Goal: Transaction & Acquisition: Purchase product/service

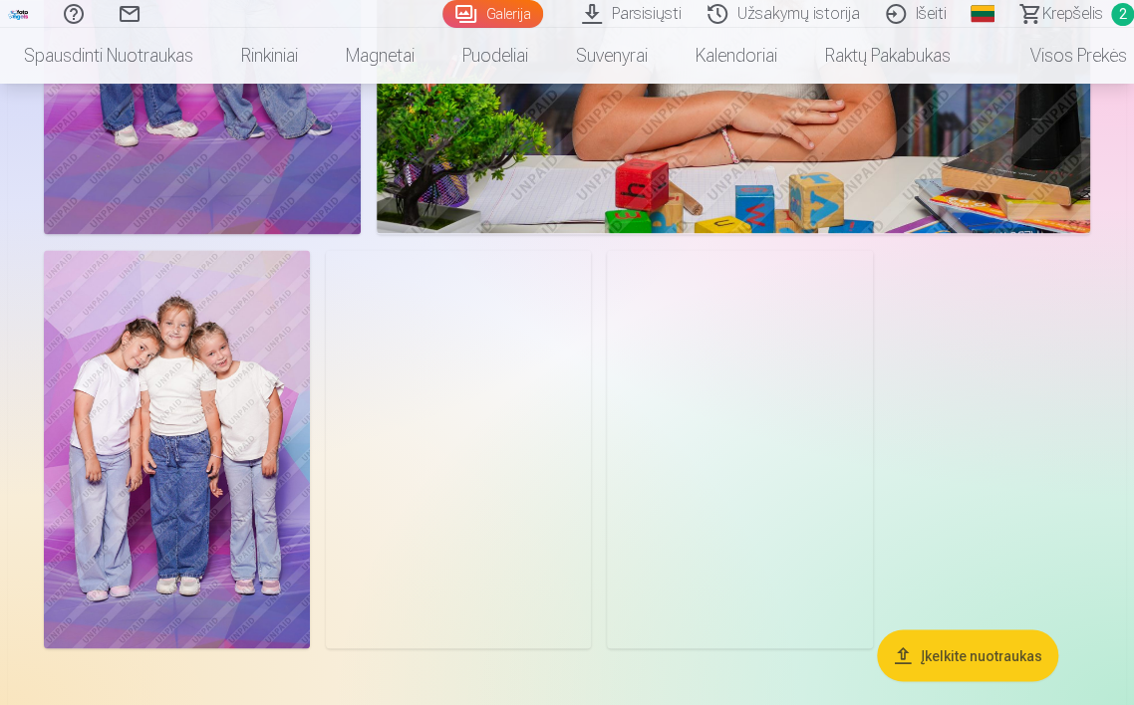
scroll to position [6686, 0]
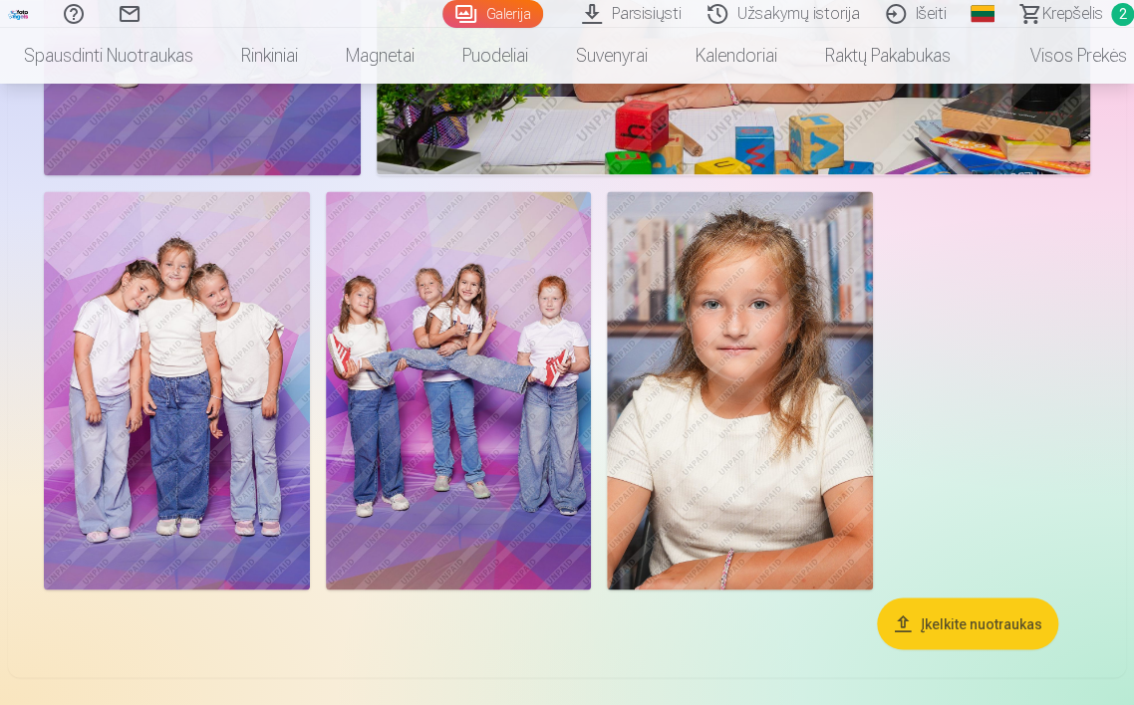
click at [478, 444] on img at bounding box center [459, 390] width 266 height 398
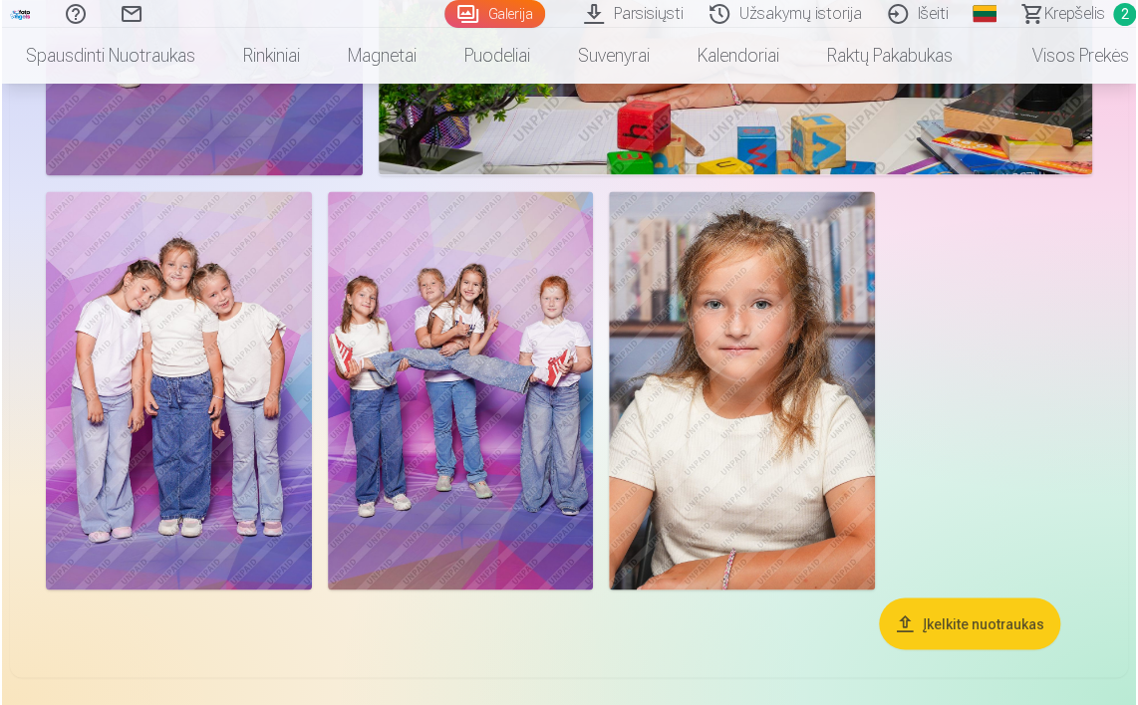
scroll to position [6714, 0]
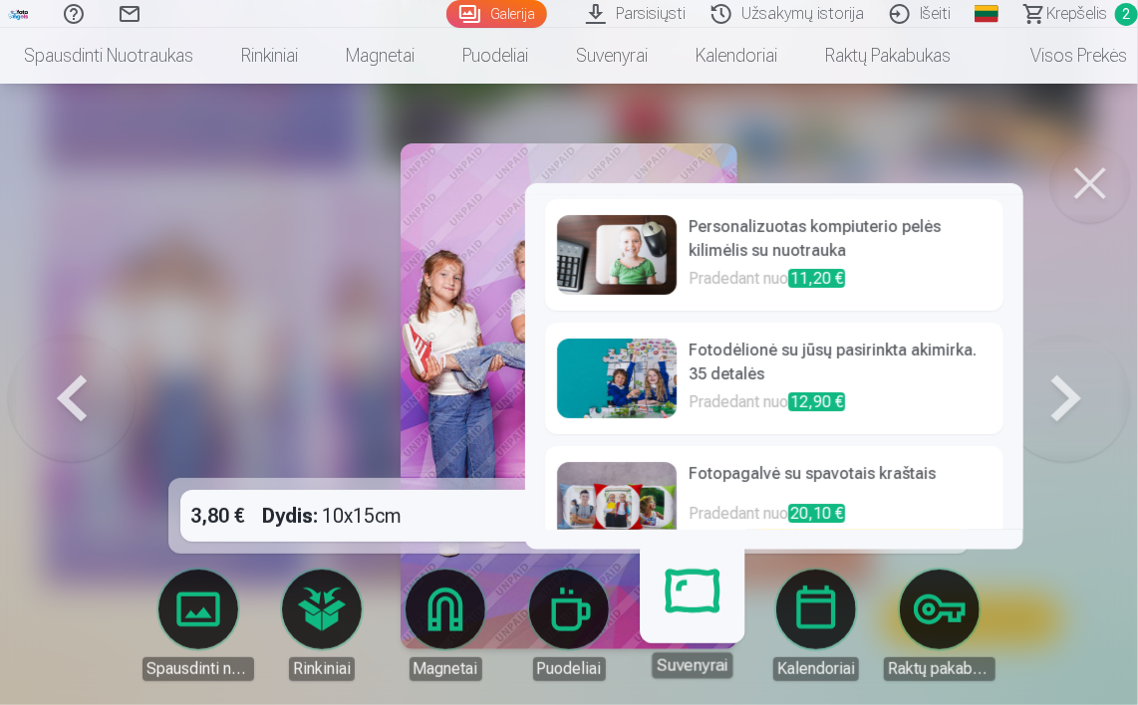
click at [697, 470] on h6 "Fotopagalvė su spavotais kraštais" at bounding box center [839, 482] width 303 height 40
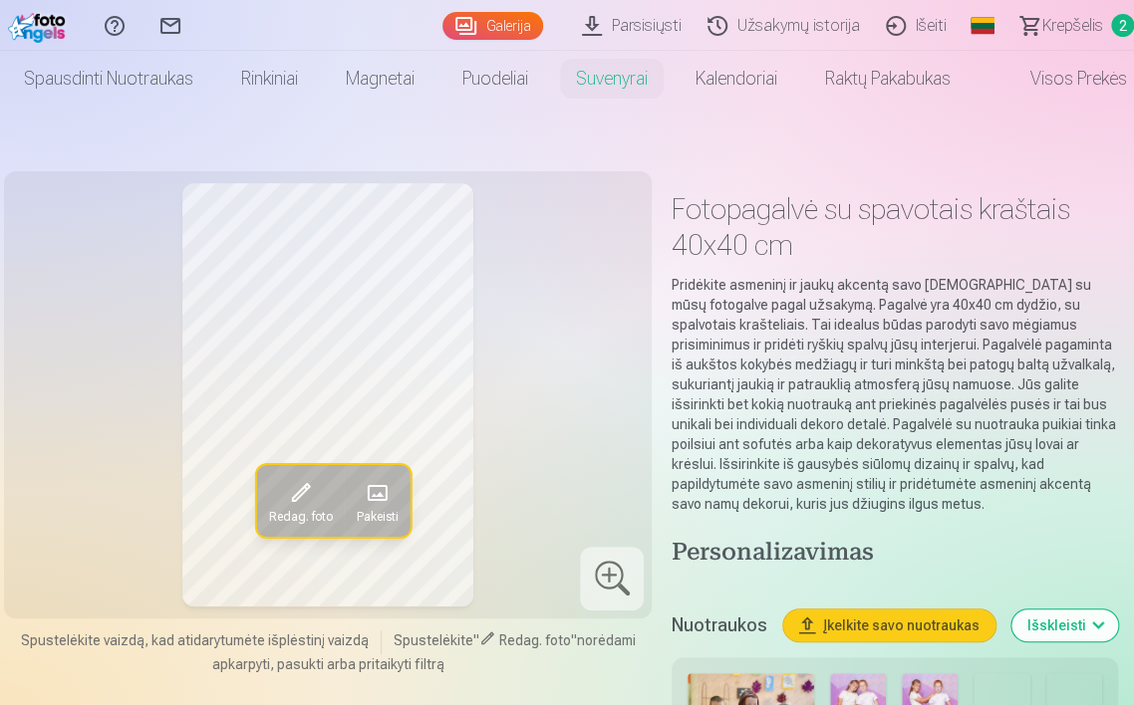
scroll to position [498, 0]
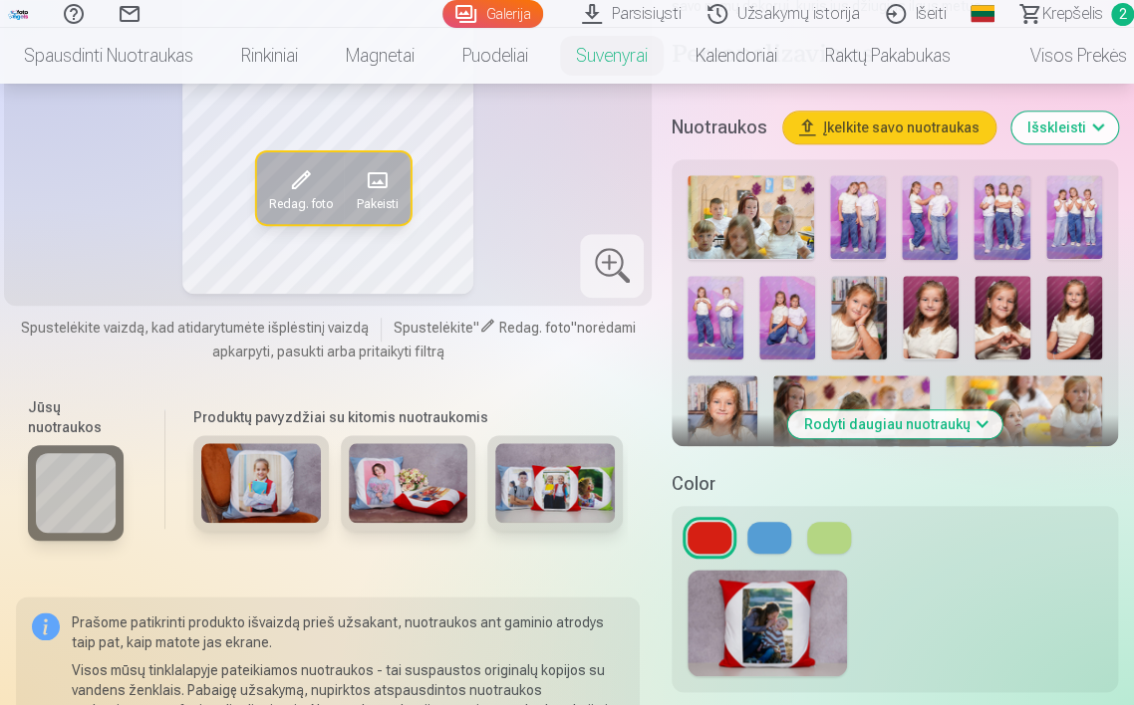
click at [279, 511] on img at bounding box center [261, 483] width 120 height 80
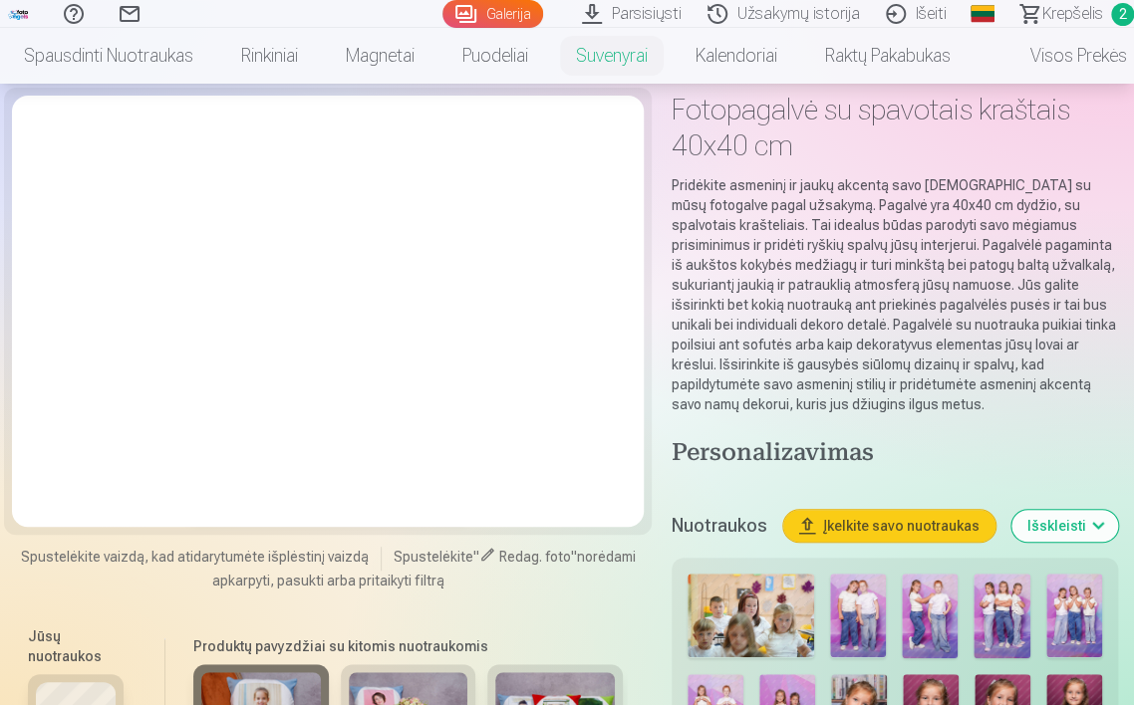
scroll to position [199, 0]
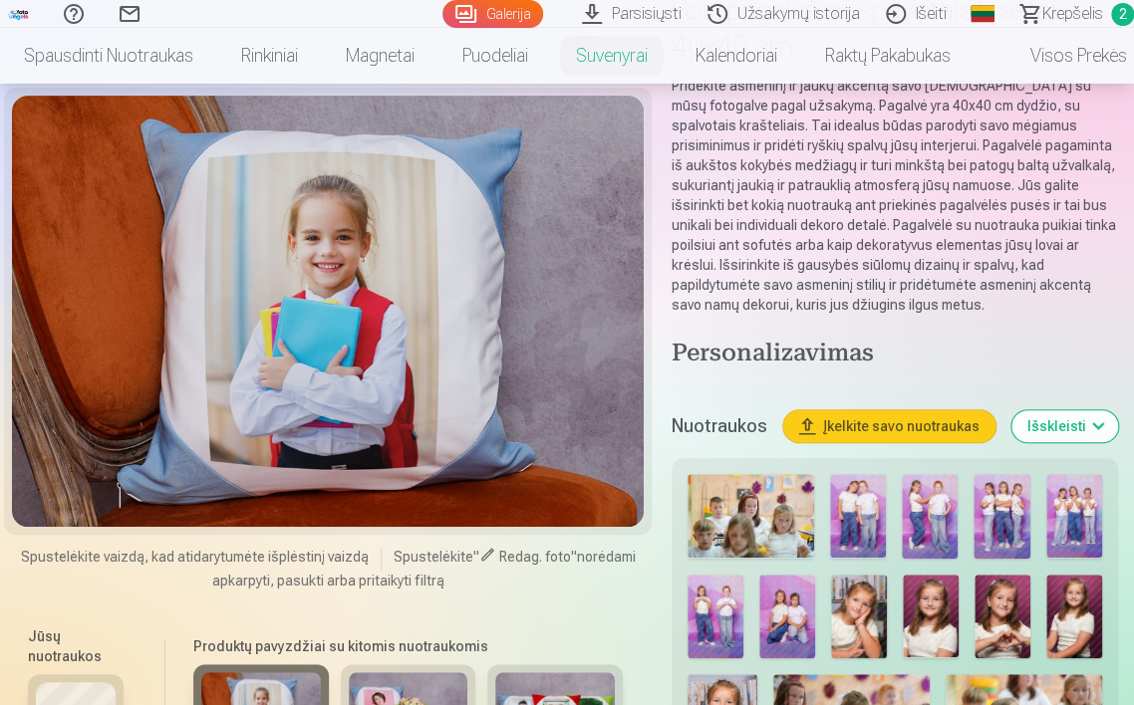
click at [406, 675] on img at bounding box center [409, 712] width 120 height 80
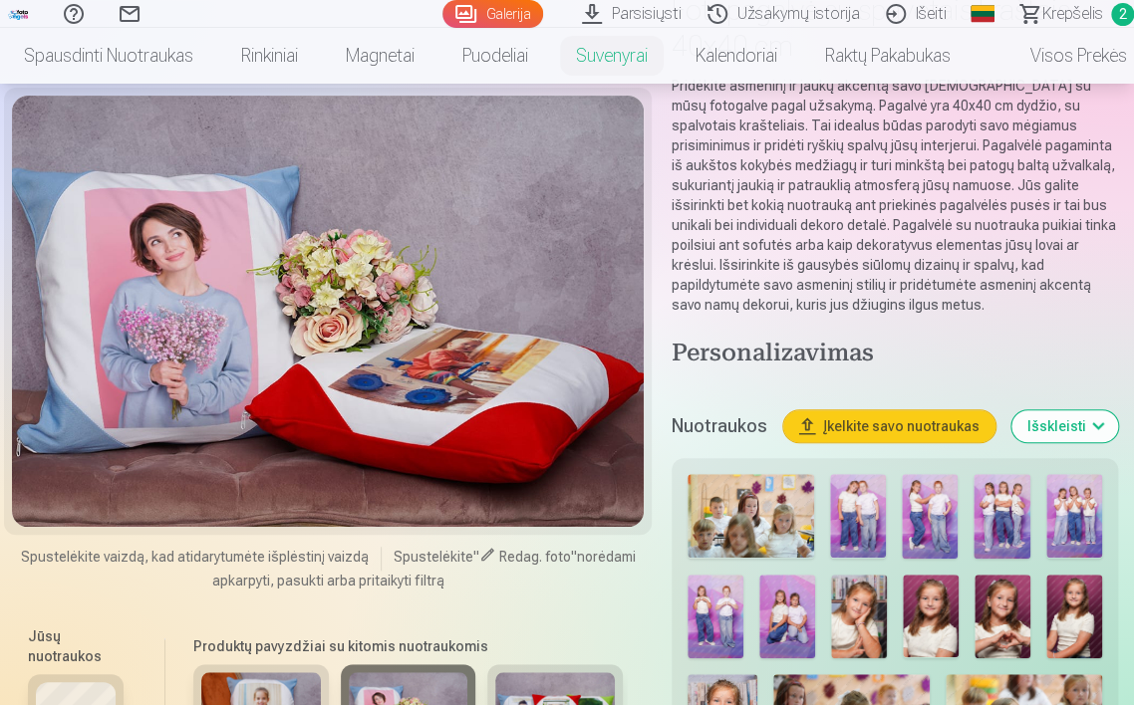
click at [545, 682] on img at bounding box center [555, 712] width 120 height 80
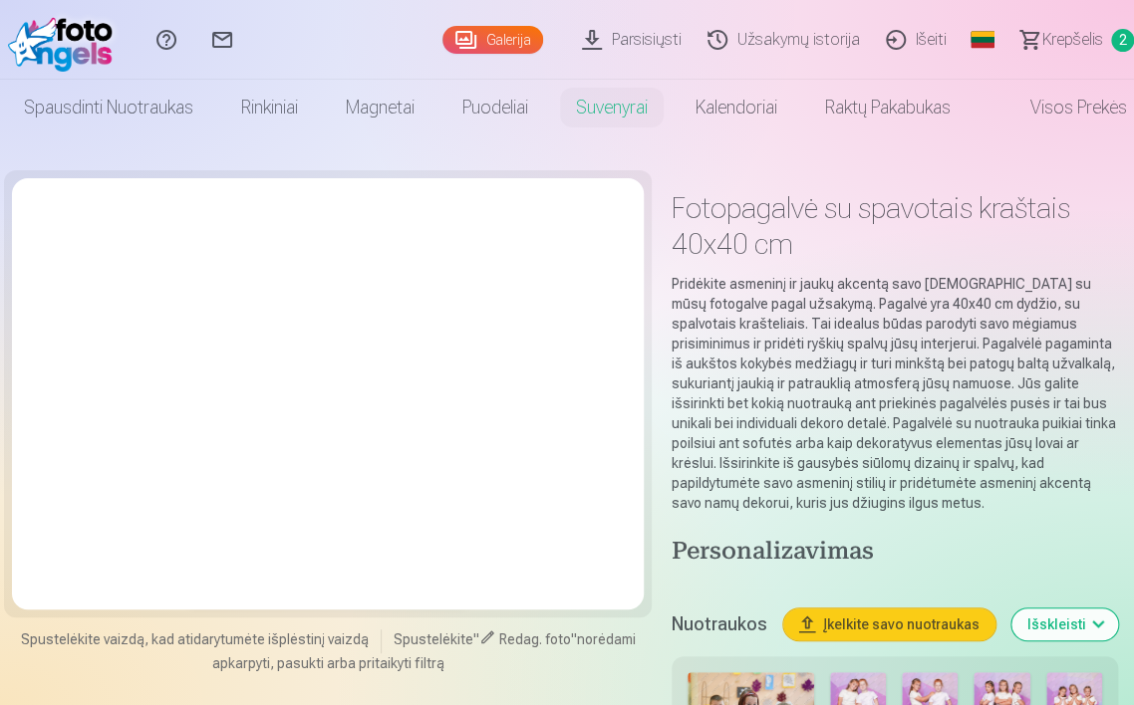
scroll to position [0, 0]
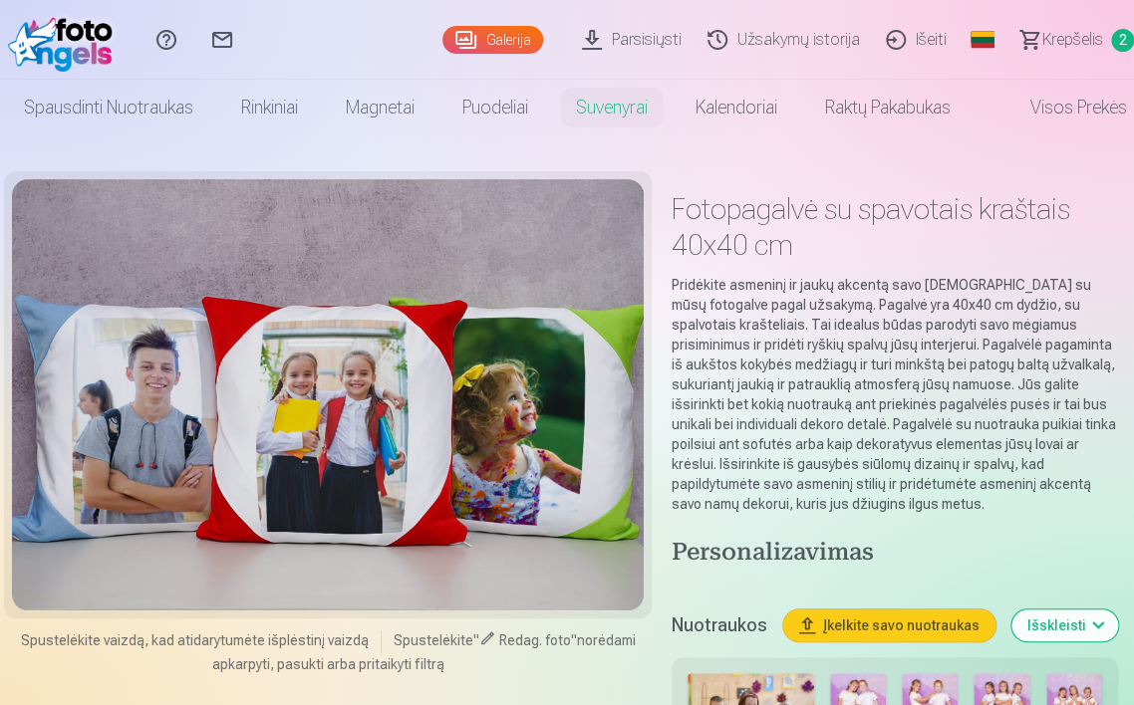
click at [920, 36] on link "Išeiti" at bounding box center [919, 40] width 87 height 80
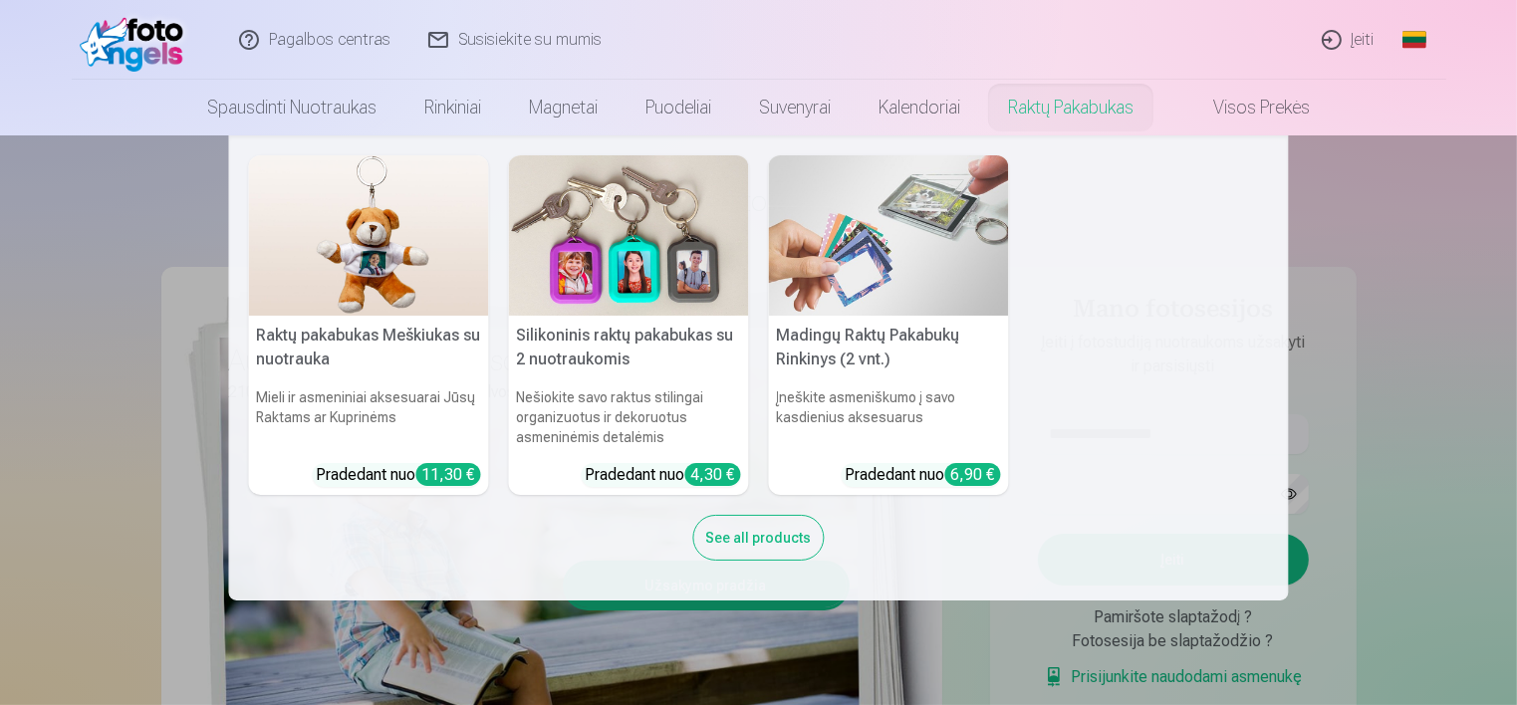
drag, startPoint x: 1506, startPoint y: 199, endPoint x: 1214, endPoint y: 157, distance: 294.8
click at [1133, 196] on nav "Raktų pakabukas Meškiukas su nuotrauka Mieli ir asmeniniai aksesuarai Jūsų Rakt…" at bounding box center [758, 367] width 1517 height 465
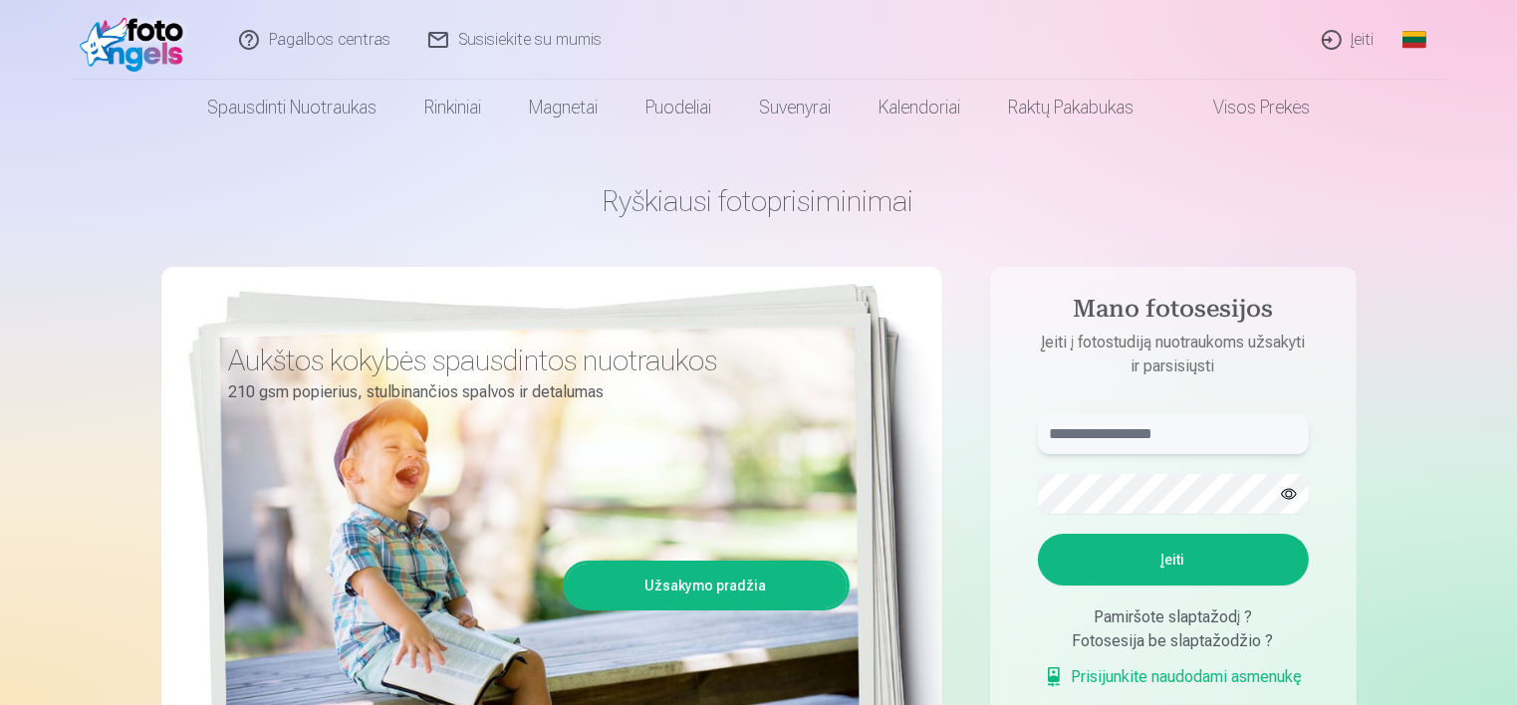
click at [1133, 425] on input "text" at bounding box center [1173, 434] width 271 height 40
type input "**********"
click at [1133, 556] on button "Įeiti" at bounding box center [1173, 560] width 271 height 52
